Goal: Task Accomplishment & Management: Manage account settings

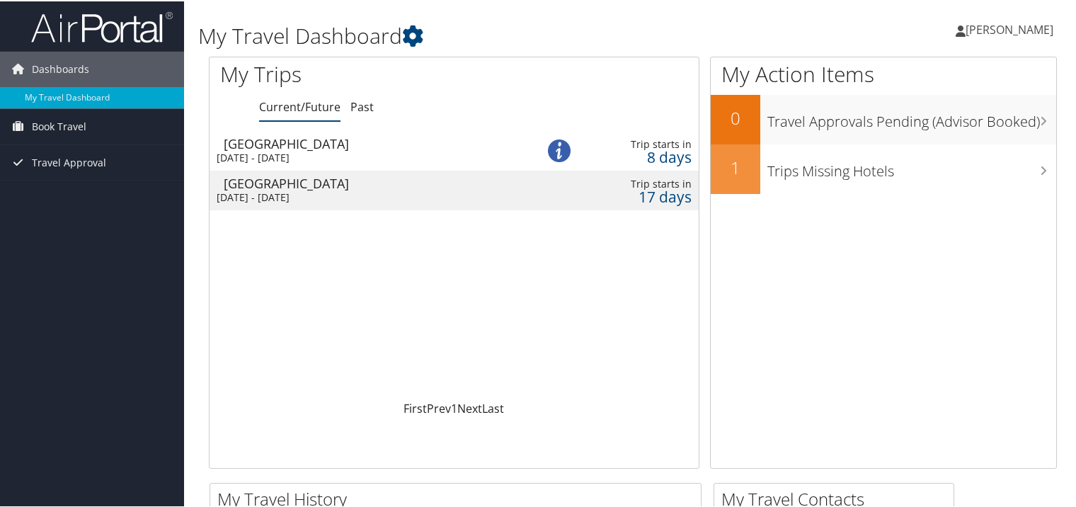
click at [300, 150] on div "[DATE] - [DATE]" at bounding box center [365, 156] width 297 height 13
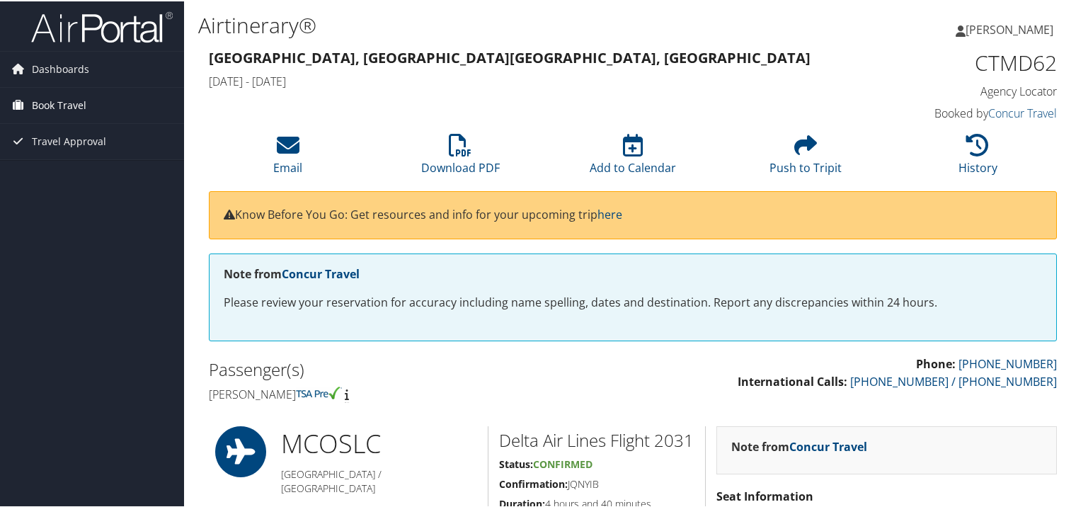
click at [76, 102] on span "Book Travel" at bounding box center [59, 103] width 54 height 35
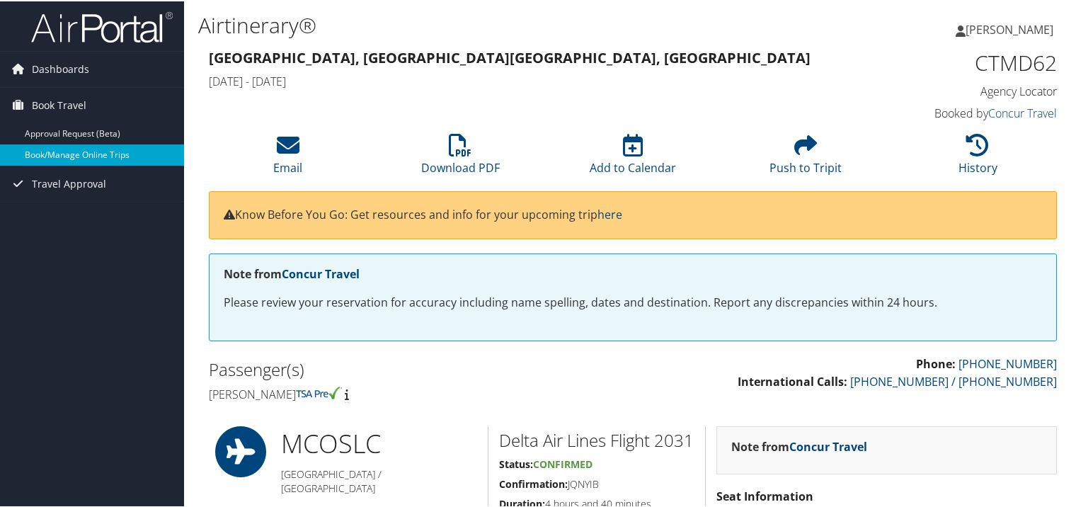
click at [76, 156] on link "Book/Manage Online Trips" at bounding box center [92, 153] width 184 height 21
